Goal: Transaction & Acquisition: Book appointment/travel/reservation

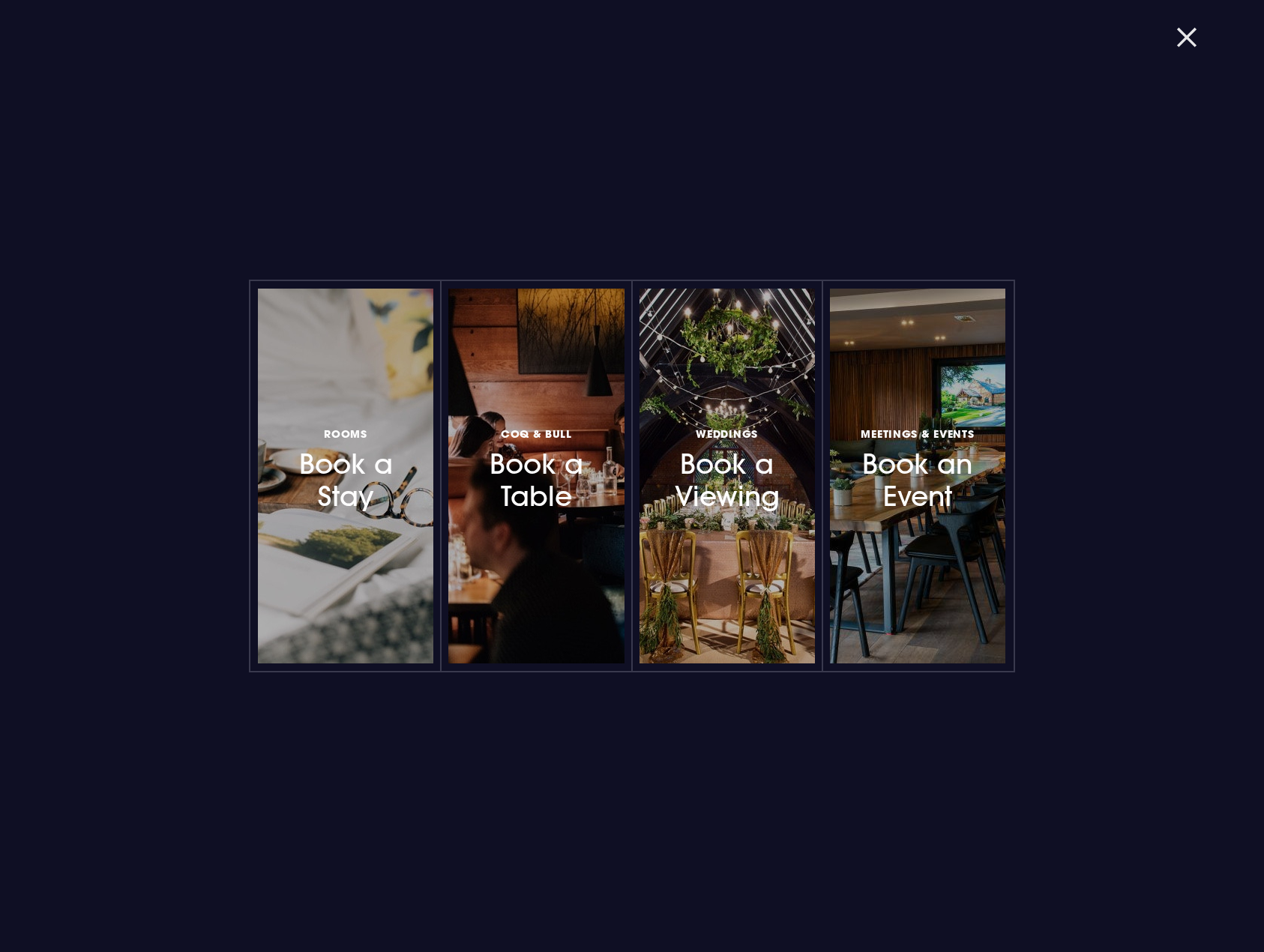
click at [1189, 30] on button "button" at bounding box center [1196, 36] width 39 height 15
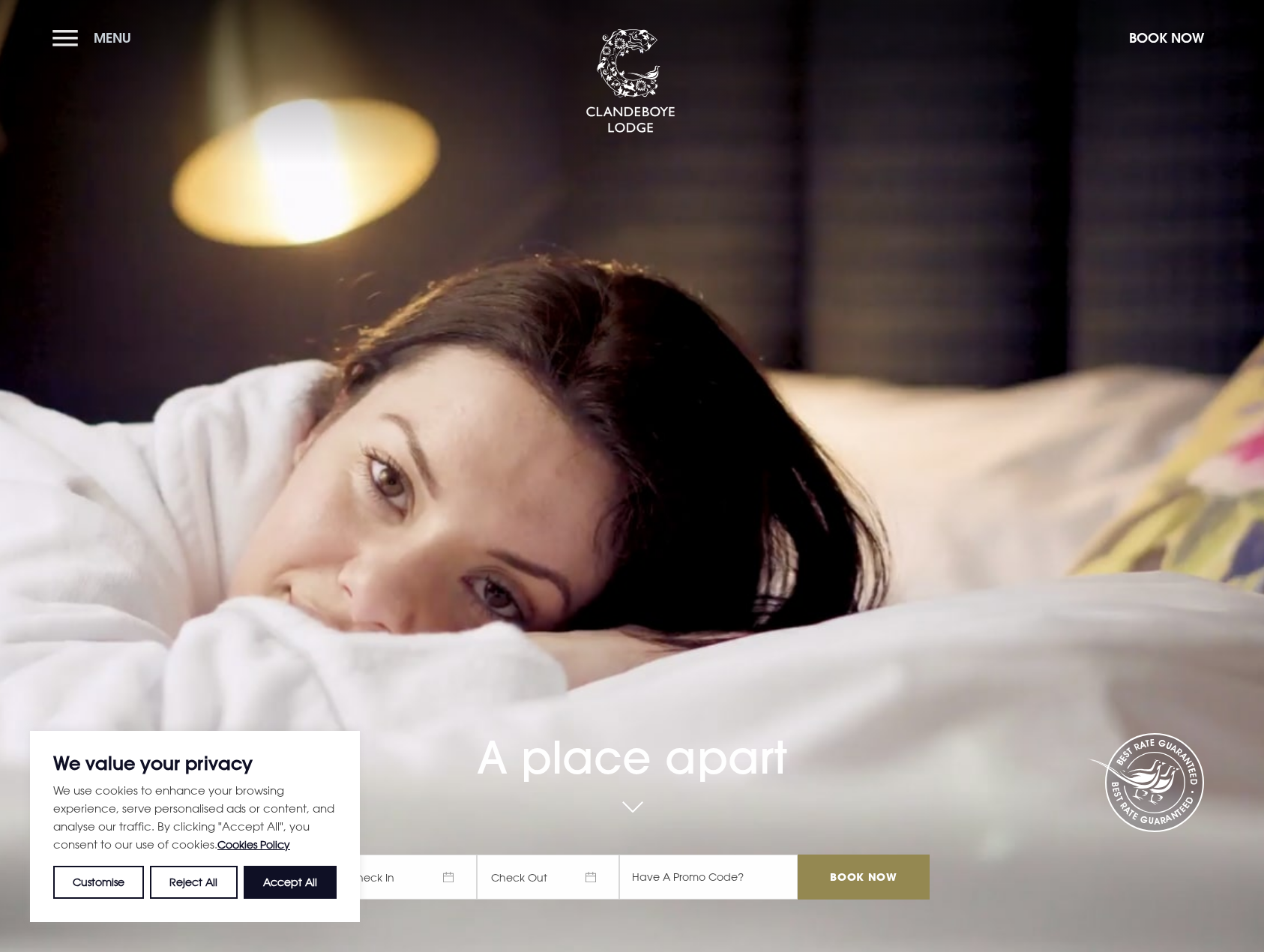
click at [91, 25] on button "Menu" at bounding box center [95, 37] width 87 height 32
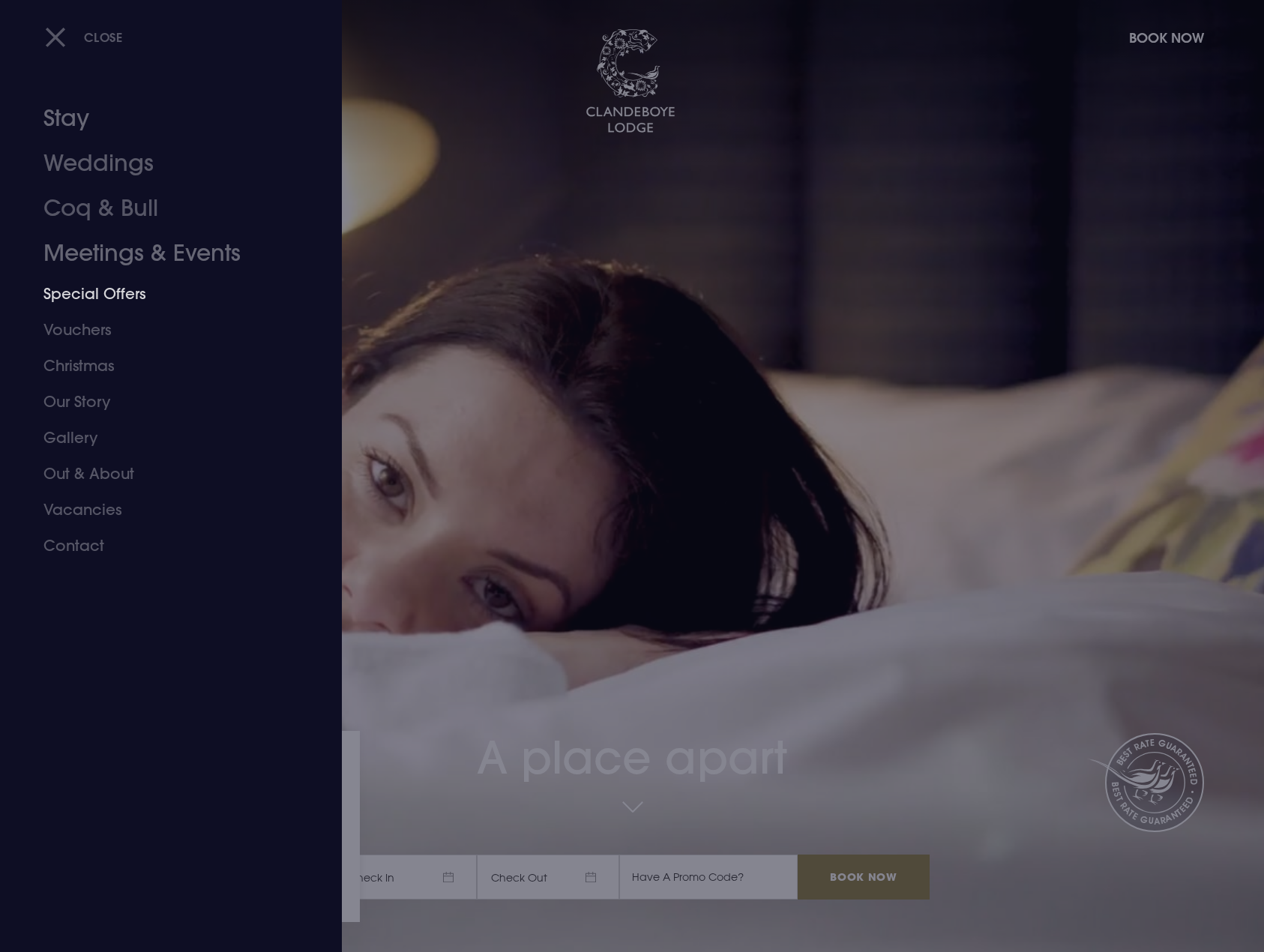
click at [98, 293] on link "Special Offers" at bounding box center [161, 293] width 237 height 36
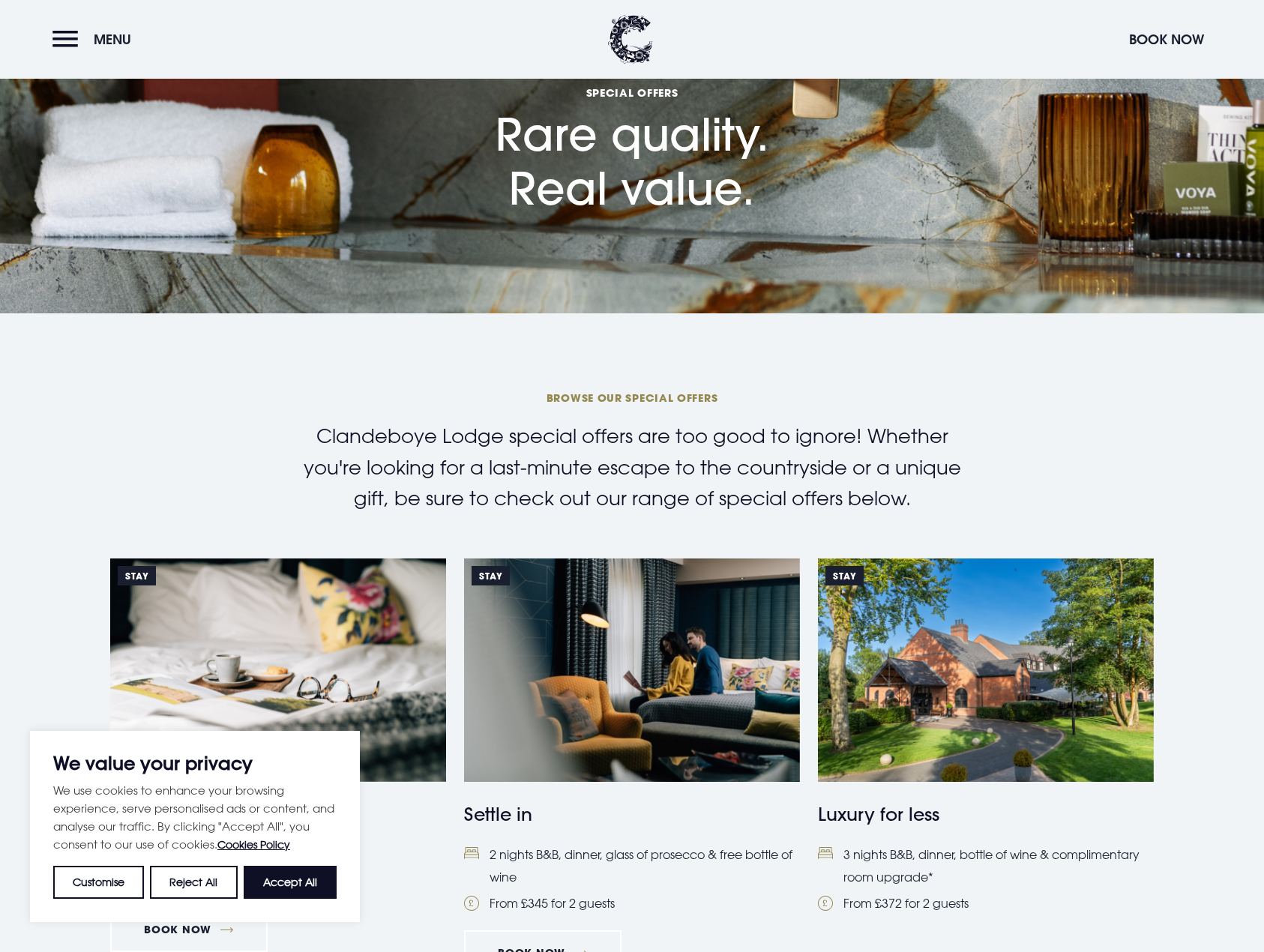
scroll to position [450, 0]
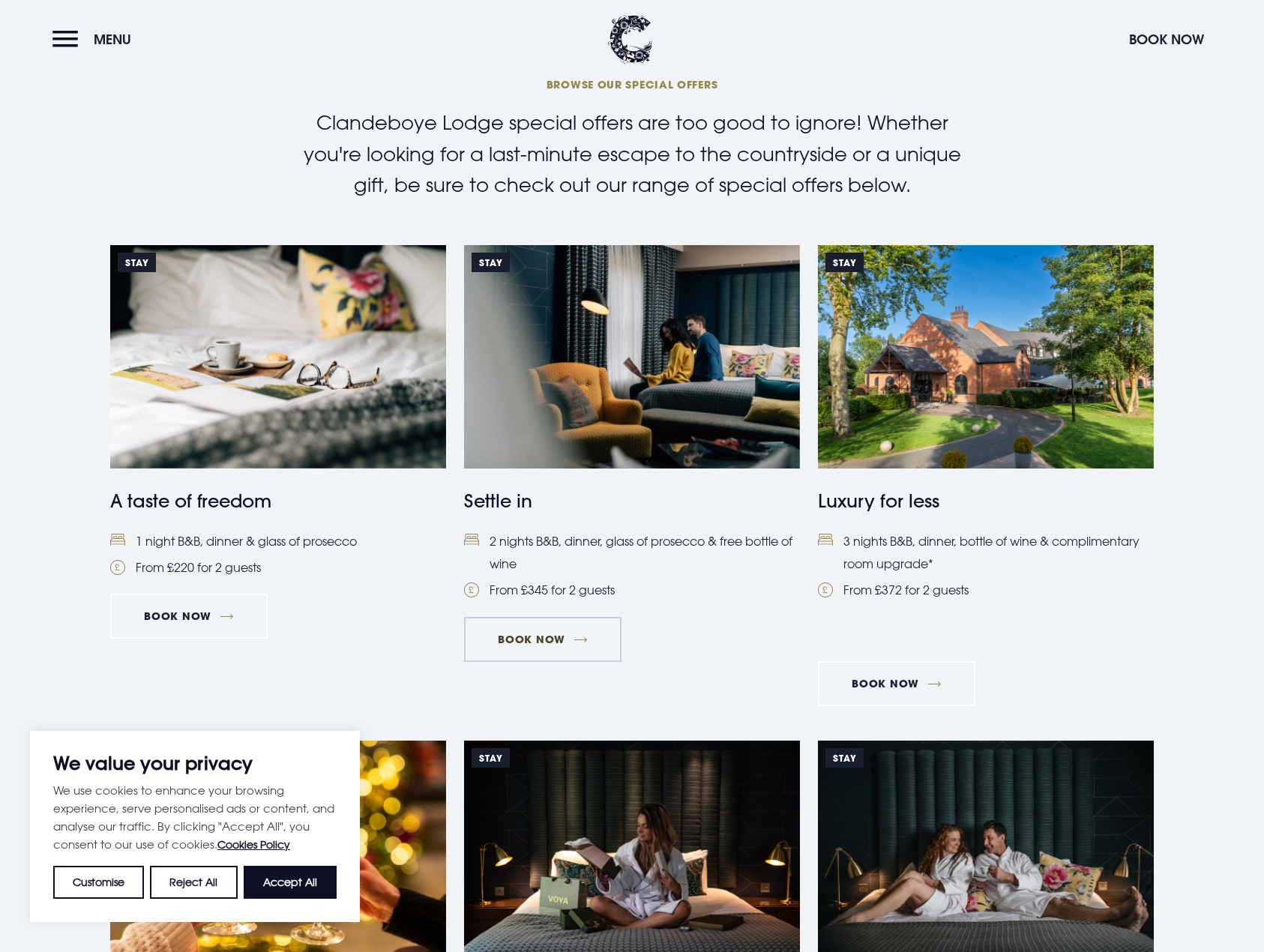
click at [546, 638] on link "Book Now" at bounding box center [542, 640] width 158 height 45
